Goal: Information Seeking & Learning: Find specific fact

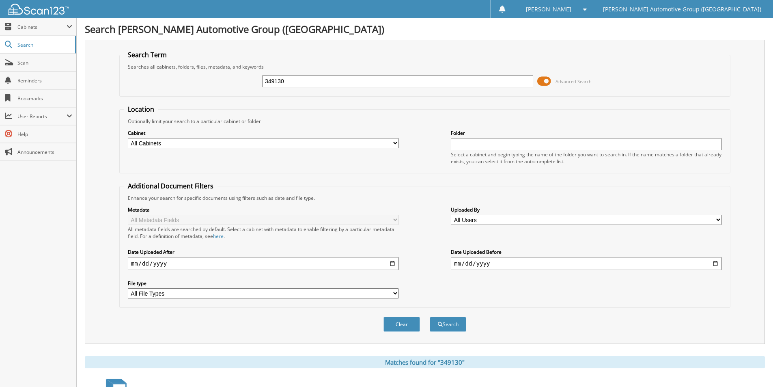
click at [308, 103] on form "Search Term Searches all cabinets, folders, files, metadata, and keywords 34913…" at bounding box center [424, 195] width 611 height 290
drag, startPoint x: 292, startPoint y: 80, endPoint x: 255, endPoint y: 84, distance: 37.1
click at [255, 84] on div "349130 Advanced Search" at bounding box center [425, 81] width 602 height 22
paste input "219198"
type input "219198"
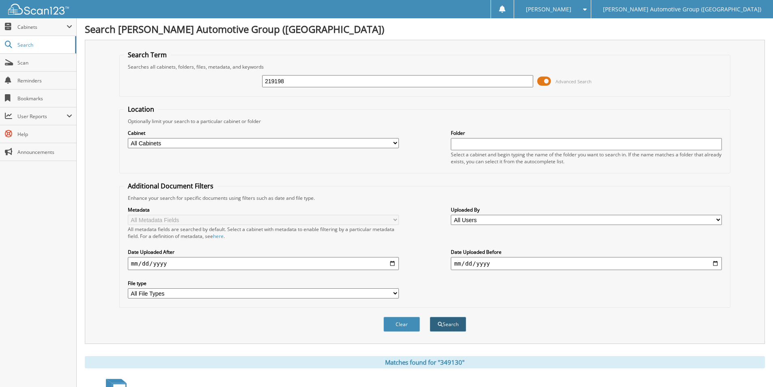
click at [457, 323] on button "Search" at bounding box center [448, 324] width 37 height 15
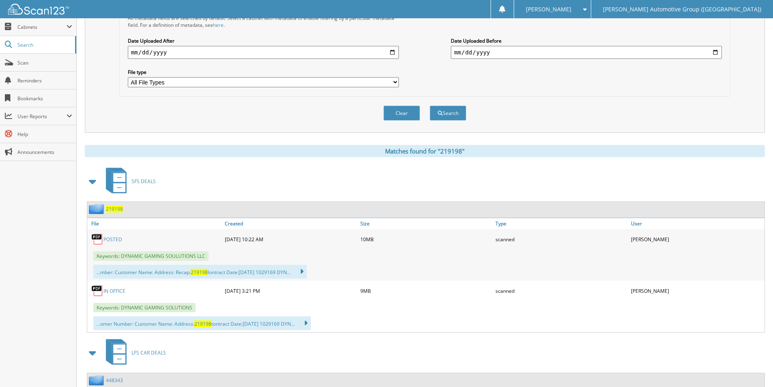
scroll to position [325, 0]
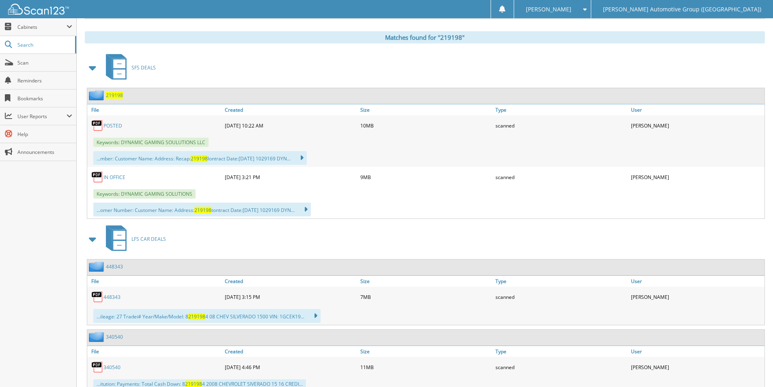
click at [112, 97] on span "219198" at bounding box center [114, 95] width 17 height 7
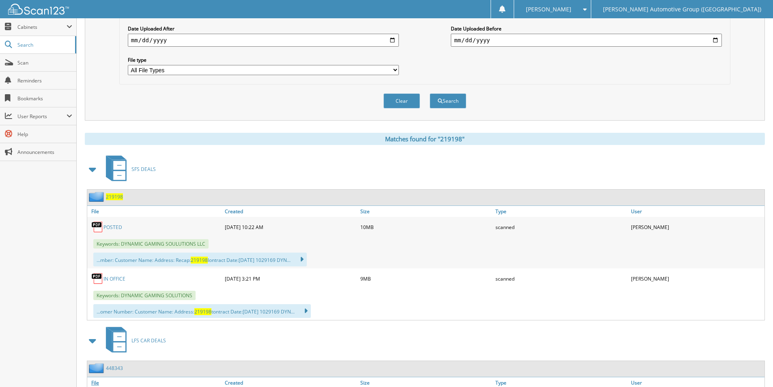
scroll to position [221, 0]
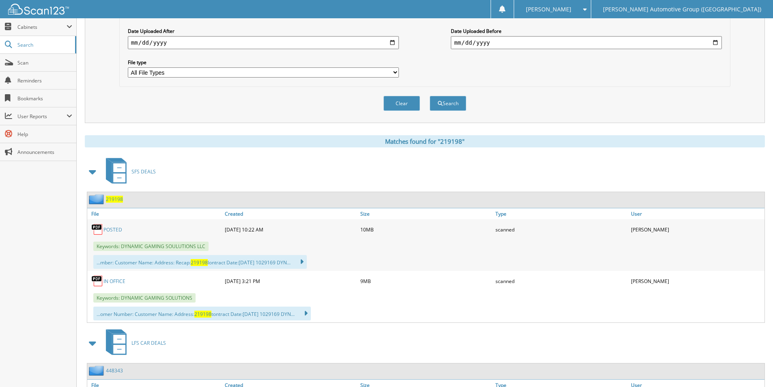
click at [118, 199] on span "219198" at bounding box center [114, 199] width 17 height 7
